Goal: Find specific page/section: Find specific page/section

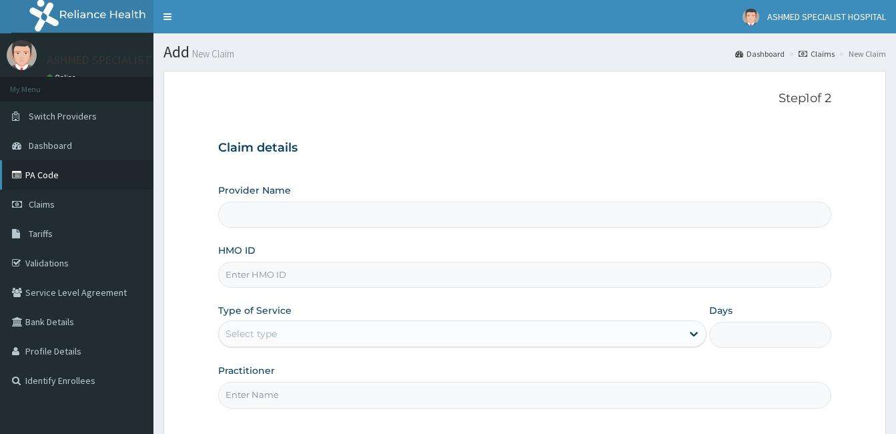
click at [47, 180] on link "PA Code" at bounding box center [76, 174] width 153 height 29
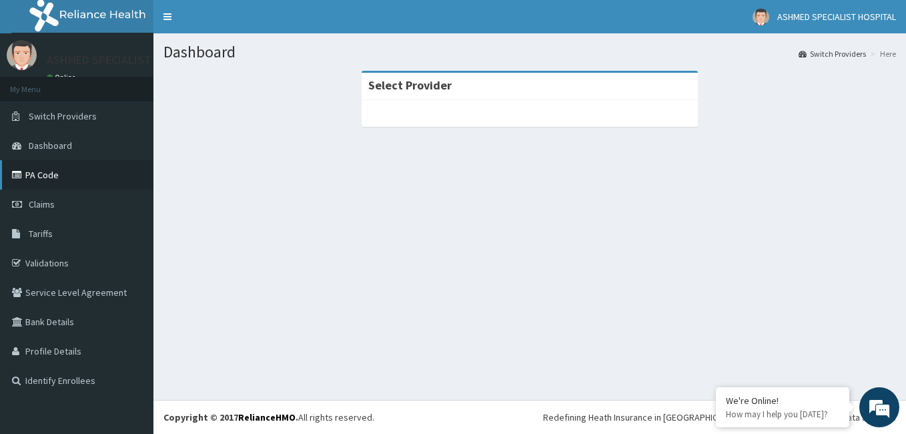
click at [58, 173] on link "PA Code" at bounding box center [76, 174] width 153 height 29
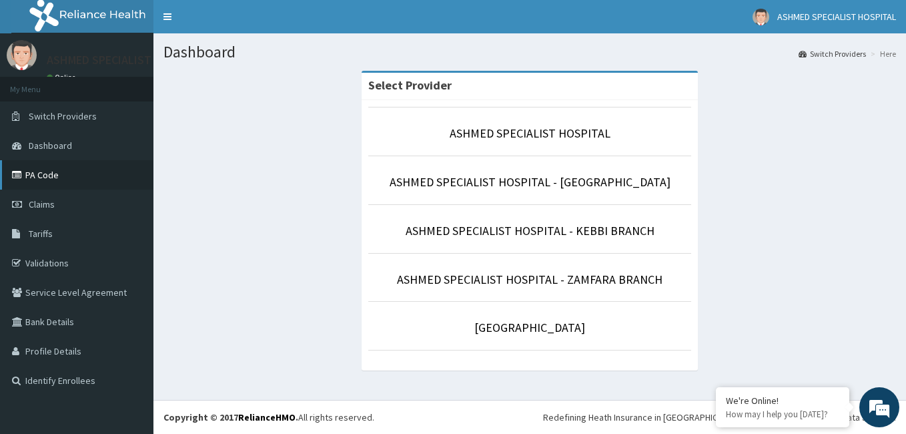
click at [48, 177] on link "PA Code" at bounding box center [76, 174] width 153 height 29
click at [37, 166] on link "PA Code" at bounding box center [76, 174] width 153 height 29
click at [32, 165] on link "PA Code" at bounding box center [76, 174] width 153 height 29
click at [56, 171] on link "PA Code" at bounding box center [76, 174] width 153 height 29
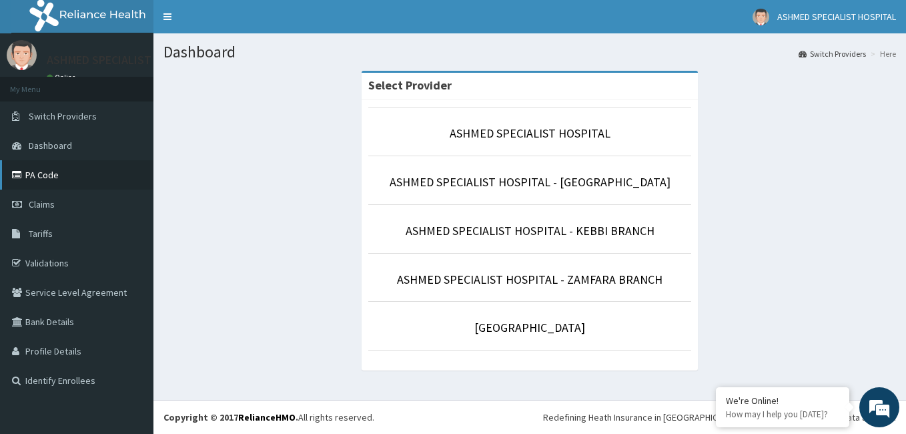
click at [37, 169] on link "PA Code" at bounding box center [76, 174] width 153 height 29
click at [43, 174] on link "PA Code" at bounding box center [76, 174] width 153 height 29
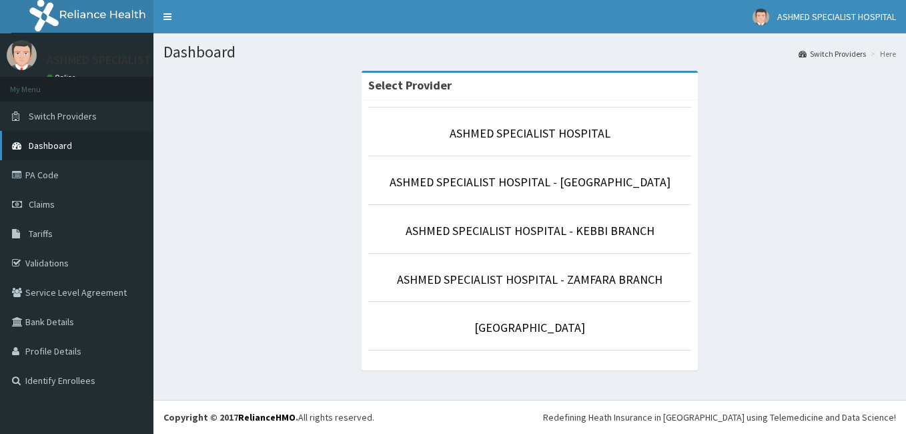
click at [61, 145] on span "Dashboard" at bounding box center [50, 145] width 43 height 12
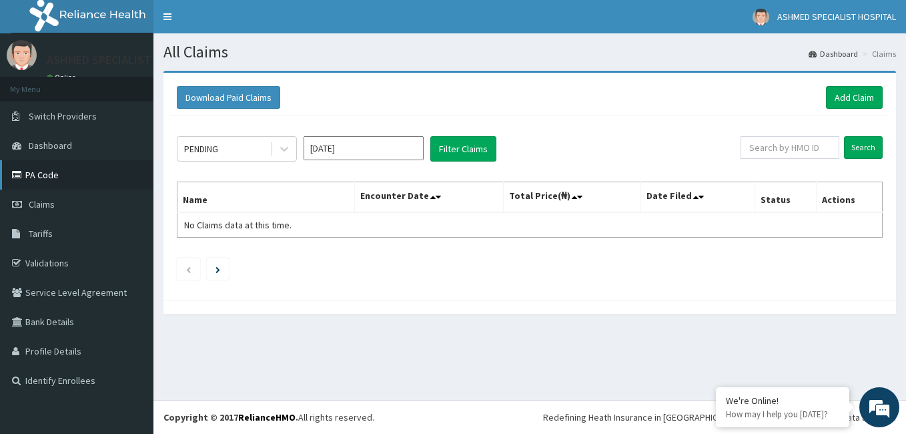
click at [31, 173] on link "PA Code" at bounding box center [76, 174] width 153 height 29
